Goal: Task Accomplishment & Management: Use online tool/utility

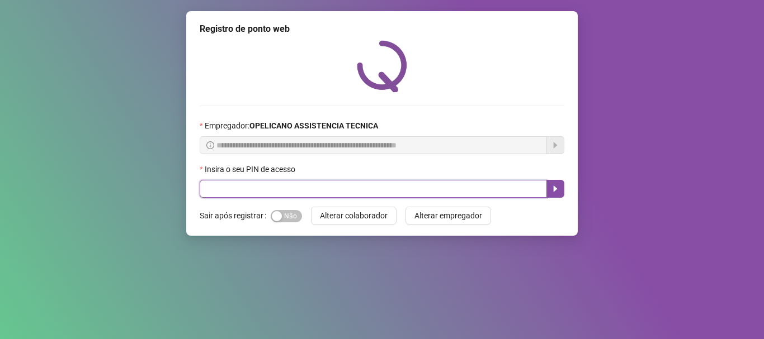
click at [375, 190] on input "text" at bounding box center [373, 189] width 347 height 18
type input "*****"
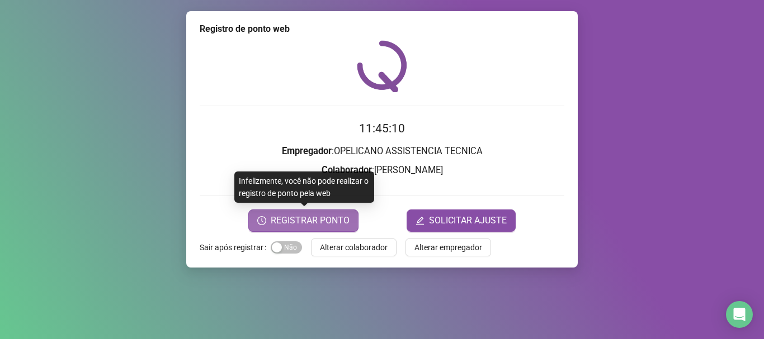
click at [334, 225] on span "REGISTRAR PONTO" at bounding box center [310, 220] width 79 height 13
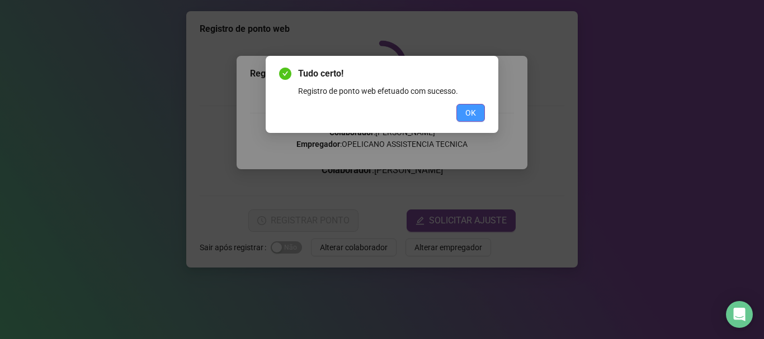
click at [470, 115] on span "OK" at bounding box center [470, 113] width 11 height 12
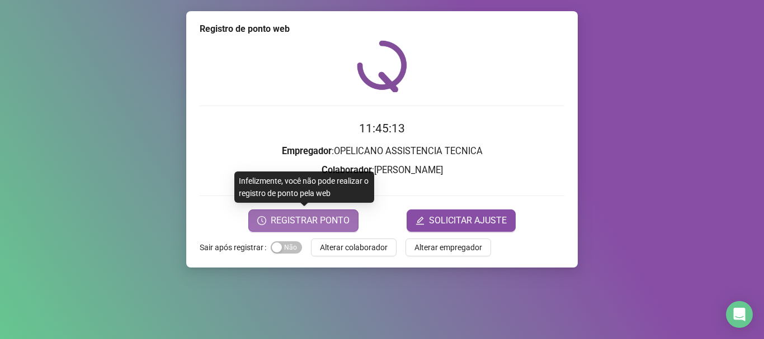
click at [336, 221] on span "REGISTRAR PONTO" at bounding box center [310, 220] width 79 height 13
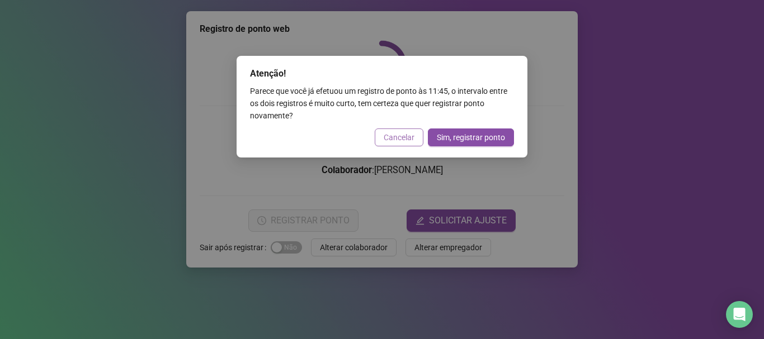
click at [395, 135] on span "Cancelar" at bounding box center [399, 137] width 31 height 12
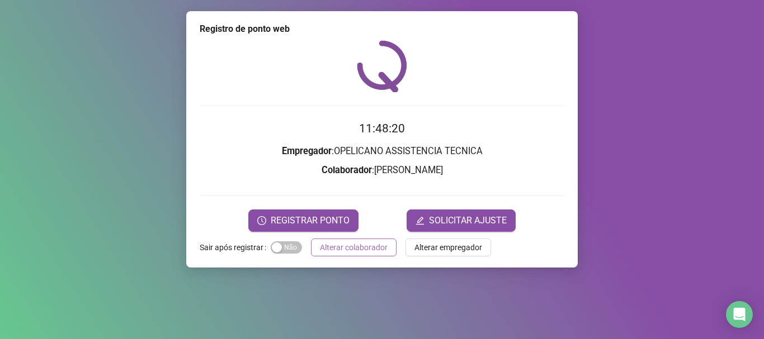
click at [385, 249] on span "Alterar colaborador" at bounding box center [354, 248] width 68 height 12
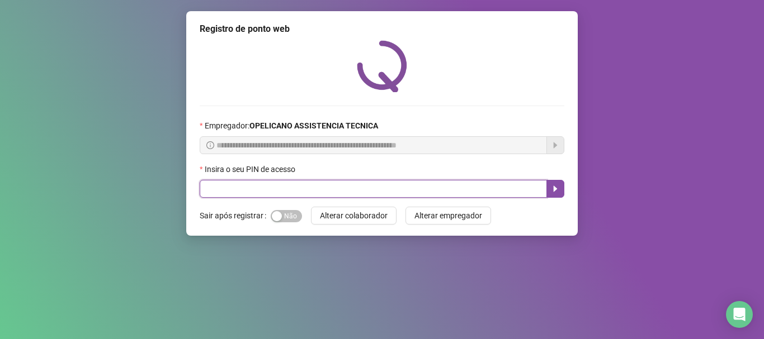
click at [411, 190] on input "text" at bounding box center [373, 189] width 347 height 18
type input "*****"
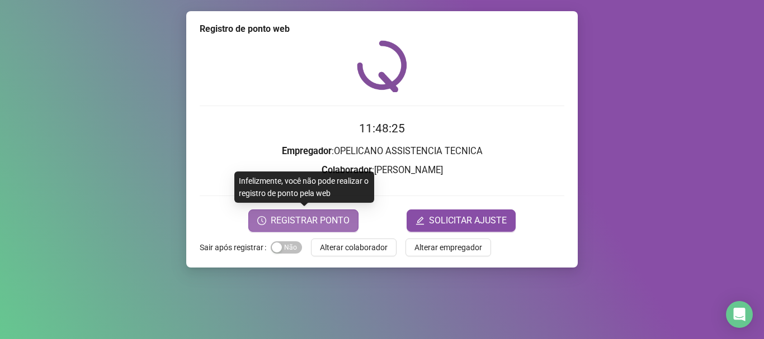
click at [300, 219] on span "REGISTRAR PONTO" at bounding box center [310, 220] width 79 height 13
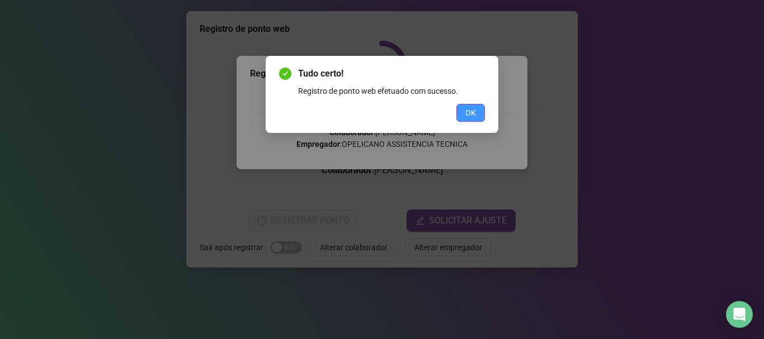
click at [472, 116] on span "OK" at bounding box center [470, 113] width 11 height 12
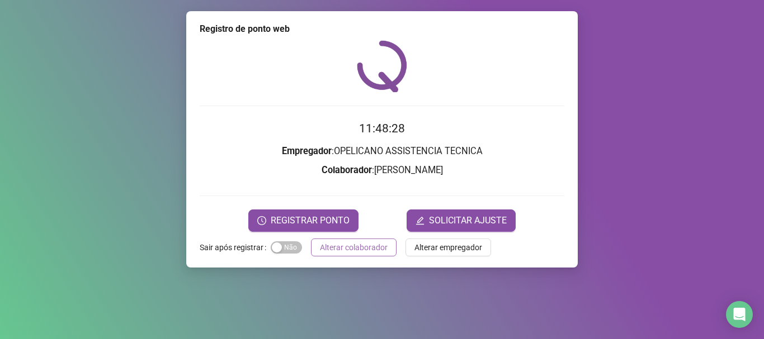
click at [353, 251] on span "Alterar colaborador" at bounding box center [354, 248] width 68 height 12
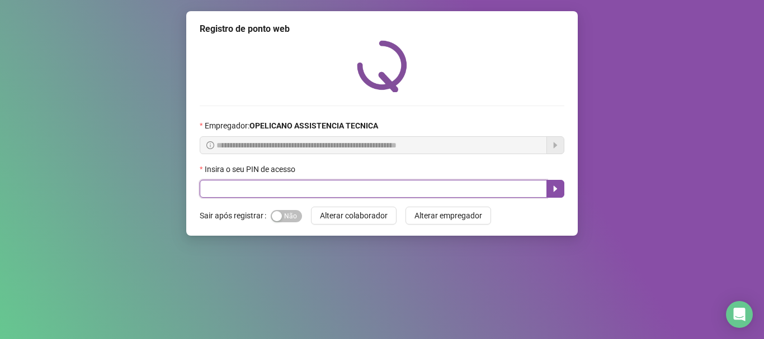
click at [405, 194] on input "text" at bounding box center [373, 189] width 347 height 18
type input "*****"
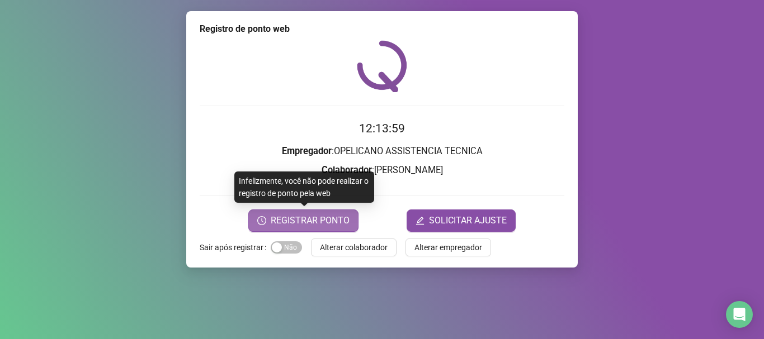
click at [315, 212] on button "REGISTRAR PONTO" at bounding box center [303, 221] width 110 height 22
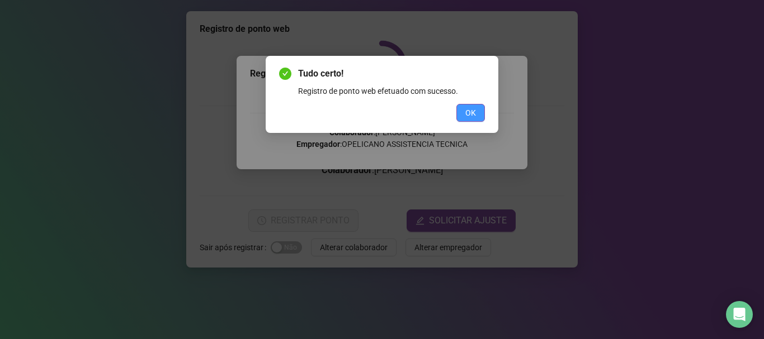
click at [476, 106] on button "OK" at bounding box center [470, 113] width 29 height 18
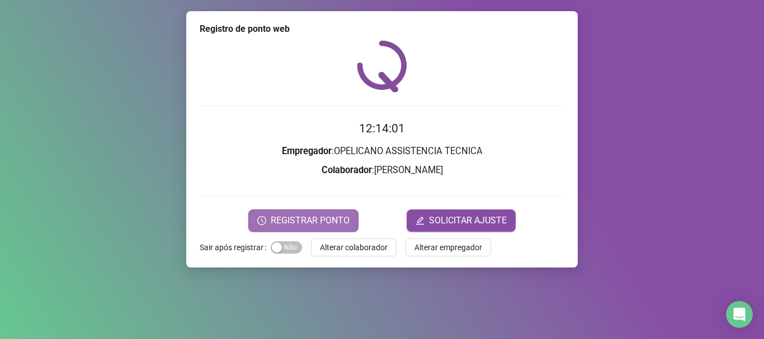
click at [319, 221] on span "REGISTRAR PONTO" at bounding box center [310, 220] width 79 height 13
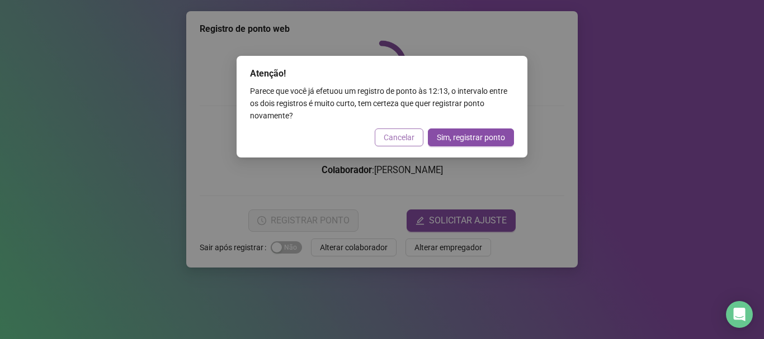
click at [405, 134] on span "Cancelar" at bounding box center [399, 137] width 31 height 12
